Goal: Download file/media: Download file/media

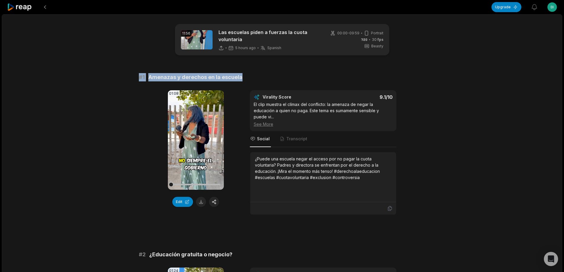
drag, startPoint x: 133, startPoint y: 76, endPoint x: 278, endPoint y: 70, distance: 144.4
copy div "# 1 Amenazas y derechos en la escuela"
click at [199, 202] on button at bounding box center [201, 202] width 10 height 10
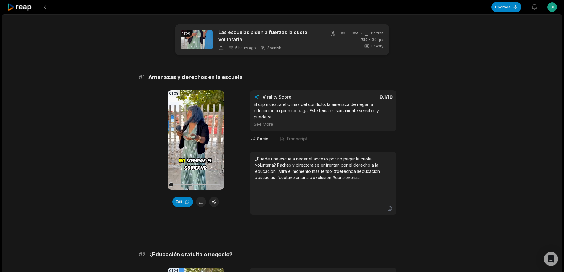
click at [375, 185] on div "¿Puede una escuela negar el acceso por no pagar la cuota voluntaria? Padres y d…" at bounding box center [323, 177] width 146 height 50
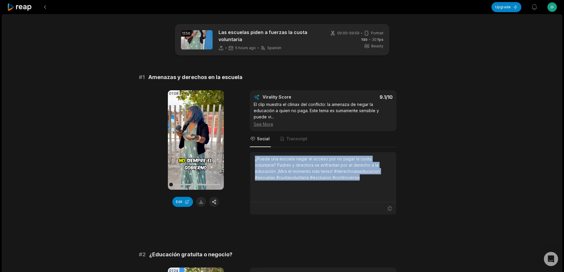
copy div "¿Puede una escuela negar el acceso por no pagar la cuota voluntaria? Padres y d…"
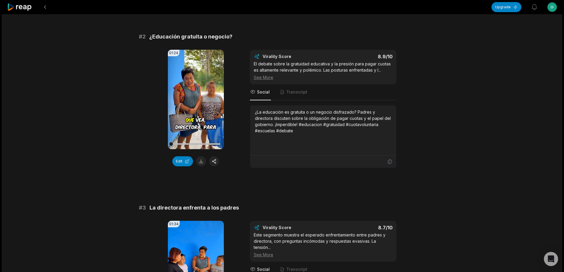
scroll to position [207, 0]
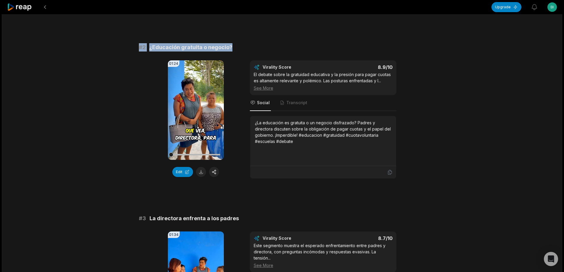
drag, startPoint x: 136, startPoint y: 47, endPoint x: 300, endPoint y: 47, distance: 163.5
copy div "# 2 ¿Educación gratuita o negocio?"
click at [200, 173] on button at bounding box center [201, 172] width 10 height 10
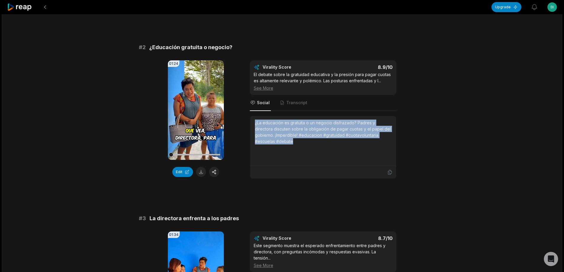
drag, startPoint x: 255, startPoint y: 124, endPoint x: 309, endPoint y: 153, distance: 61.0
click at [309, 153] on div "¿La educación es gratuita o un negocio disfrazado? Padres y directora discuten …" at bounding box center [323, 141] width 146 height 50
copy div "¿La educación es gratuita o un negocio disfrazado? Padres y directora discuten …"
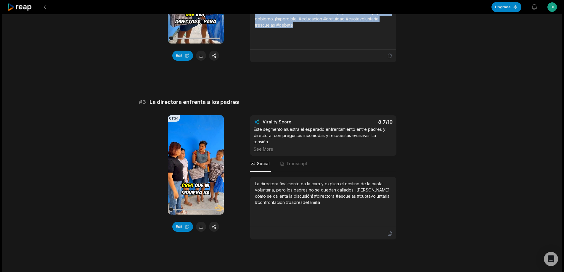
scroll to position [326, 0]
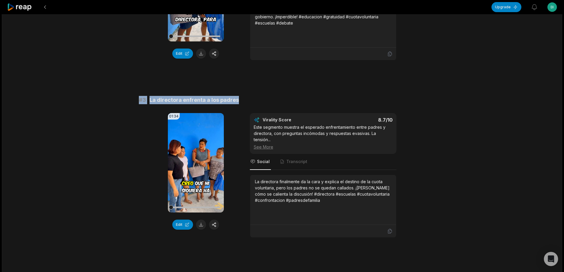
drag, startPoint x: 133, startPoint y: 102, endPoint x: 334, endPoint y: 96, distance: 201.2
copy div "# 3 La directora enfrenta a los padres"
click at [200, 222] on button at bounding box center [201, 225] width 10 height 10
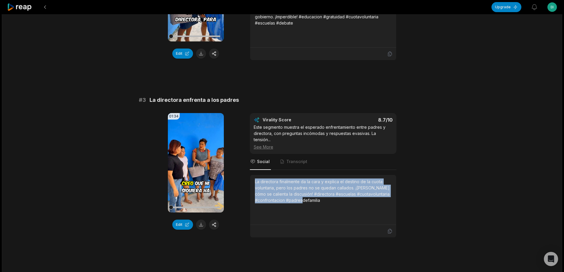
drag, startPoint x: 254, startPoint y: 181, endPoint x: 319, endPoint y: 196, distance: 67.0
click at [324, 206] on div "La directora finalmente da la cara y explica el destino de la cuota voluntaria,…" at bounding box center [323, 200] width 146 height 50
copy div "La directora finalmente da la cara y explica el destino de la cuota voluntaria,…"
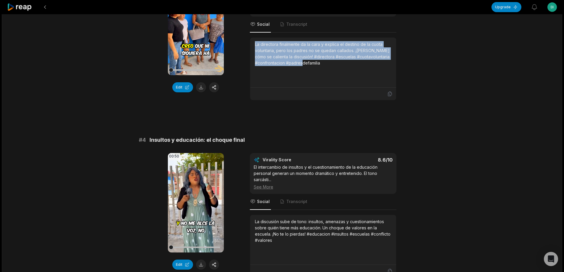
scroll to position [474, 0]
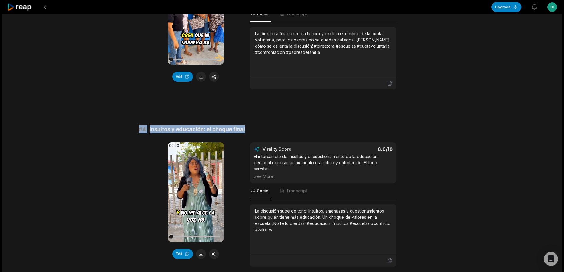
drag, startPoint x: 137, startPoint y: 130, endPoint x: 248, endPoint y: 130, distance: 110.8
click at [248, 130] on div "11:56 Las escuelas piden a fuerzas la cuota voluntaria 7 hours ago Spanish es 0…" at bounding box center [282, 270] width 561 height 1461
copy div "# 4 Insultos y educación: el choque final"
click at [202, 254] on button at bounding box center [201, 254] width 10 height 10
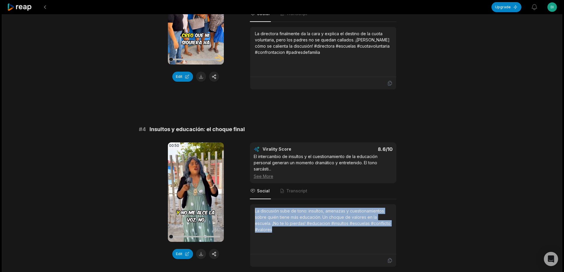
drag, startPoint x: 254, startPoint y: 211, endPoint x: 284, endPoint y: 229, distance: 34.9
click at [284, 232] on div "La discusión sube de tono: insultos, amenazas y cuestionamientos sobre quién ti…" at bounding box center [323, 229] width 146 height 50
copy div "La discusión sube de tono: insultos, amenazas y cuestionamientos sobre quién ti…"
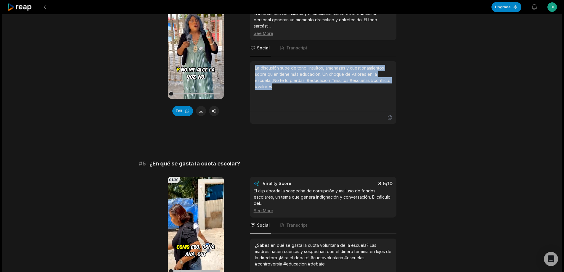
scroll to position [622, 0]
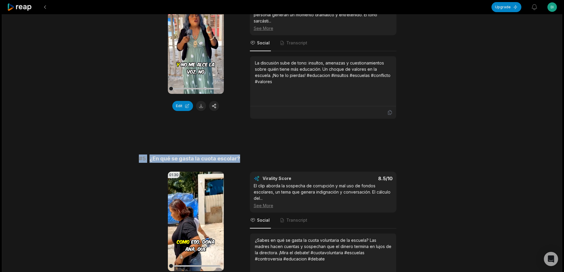
drag, startPoint x: 132, startPoint y: 155, endPoint x: 332, endPoint y: 159, distance: 199.7
click at [332, 159] on div "11:56 Las escuelas piden a fuerzas la cuota voluntaria 7 hours ago Spanish es 0…" at bounding box center [282, 122] width 561 height 1461
copy div "# 5 ¿En qué se gasta la cuota escolar?"
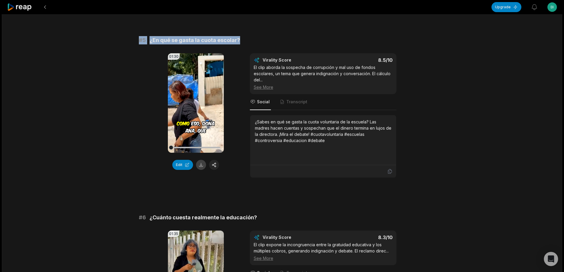
click at [203, 166] on button at bounding box center [201, 165] width 10 height 10
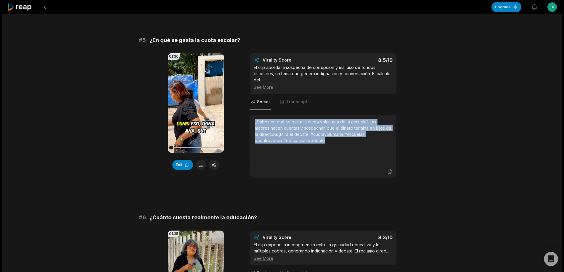
drag, startPoint x: 254, startPoint y: 121, endPoint x: 322, endPoint y: 139, distance: 69.8
click at [330, 146] on div "¿Sabes en qué se gasta la cuota voluntaria de la escuela? Las madres hacen cuen…" at bounding box center [323, 140] width 146 height 50
copy div "¿Sabes en qué se gasta la cuota voluntaria de la escuela? Las madres hacen cuen…"
